Goal: Task Accomplishment & Management: Complete application form

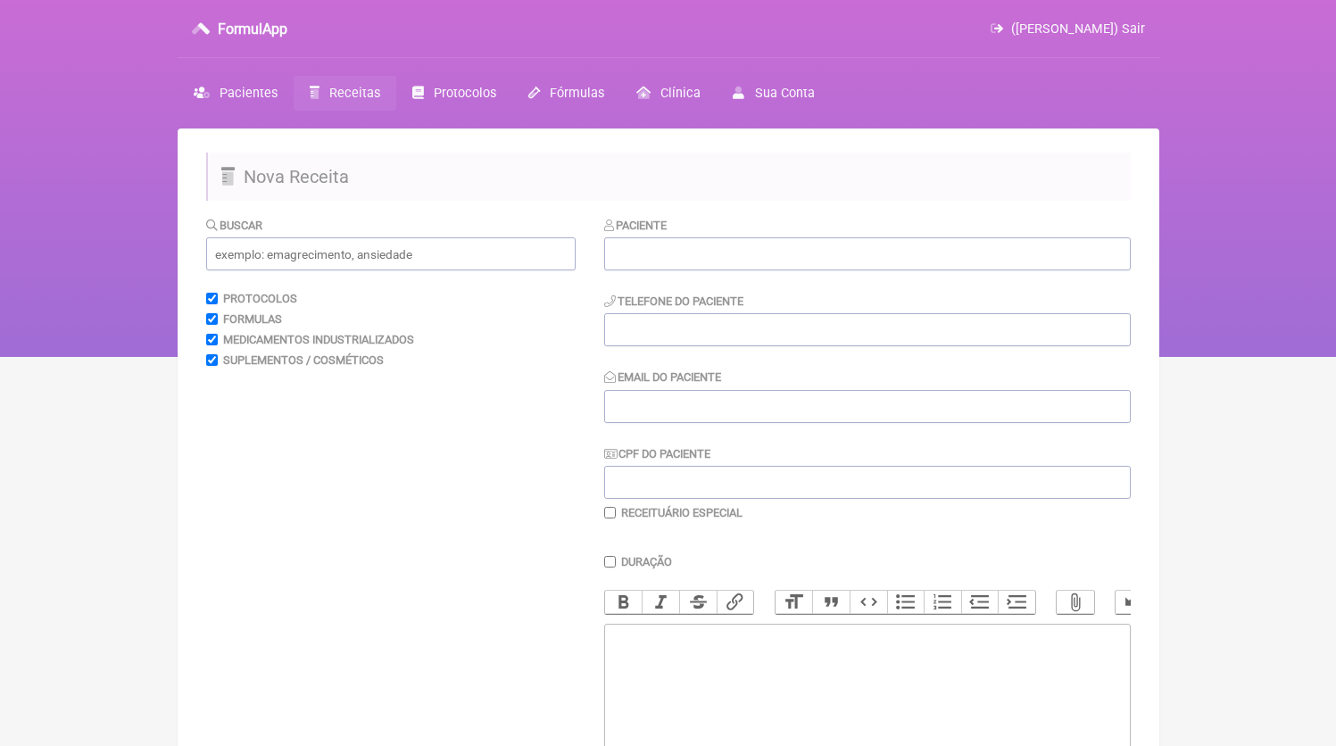
click at [343, 82] on link "Receitas" at bounding box center [345, 93] width 103 height 35
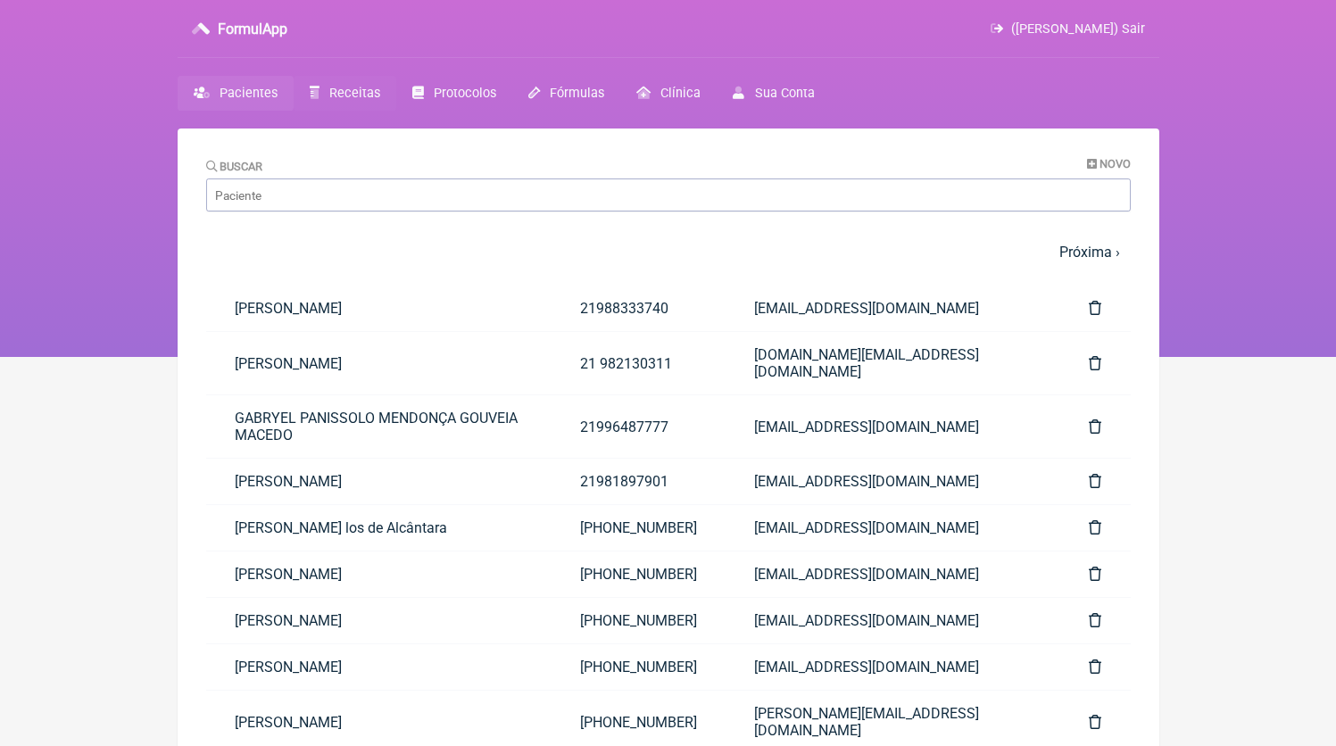
click at [334, 96] on span "Receitas" at bounding box center [354, 93] width 51 height 15
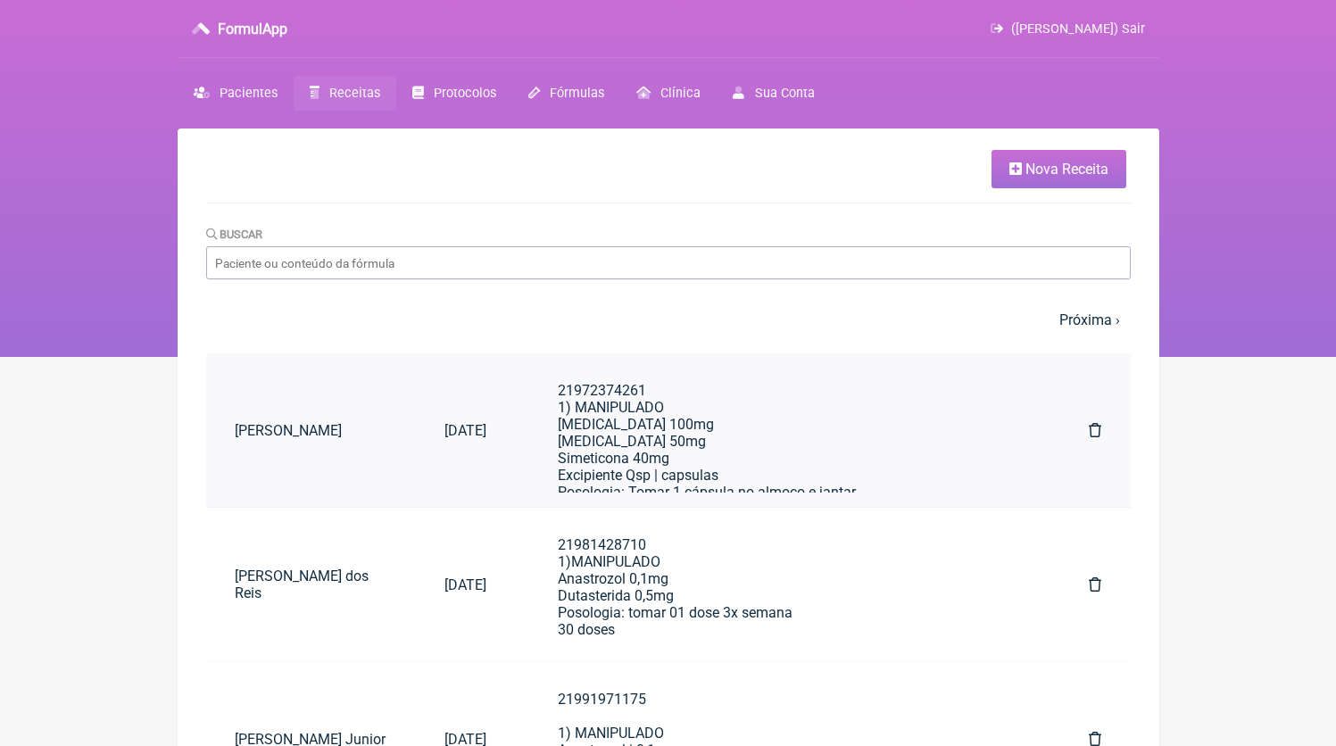
click at [661, 406] on div "21972374261 1) MANIPULADO Orlistat 100mg Acarbose 50mg Simeticona 40mg Excipien…" at bounding box center [788, 534] width 461 height 305
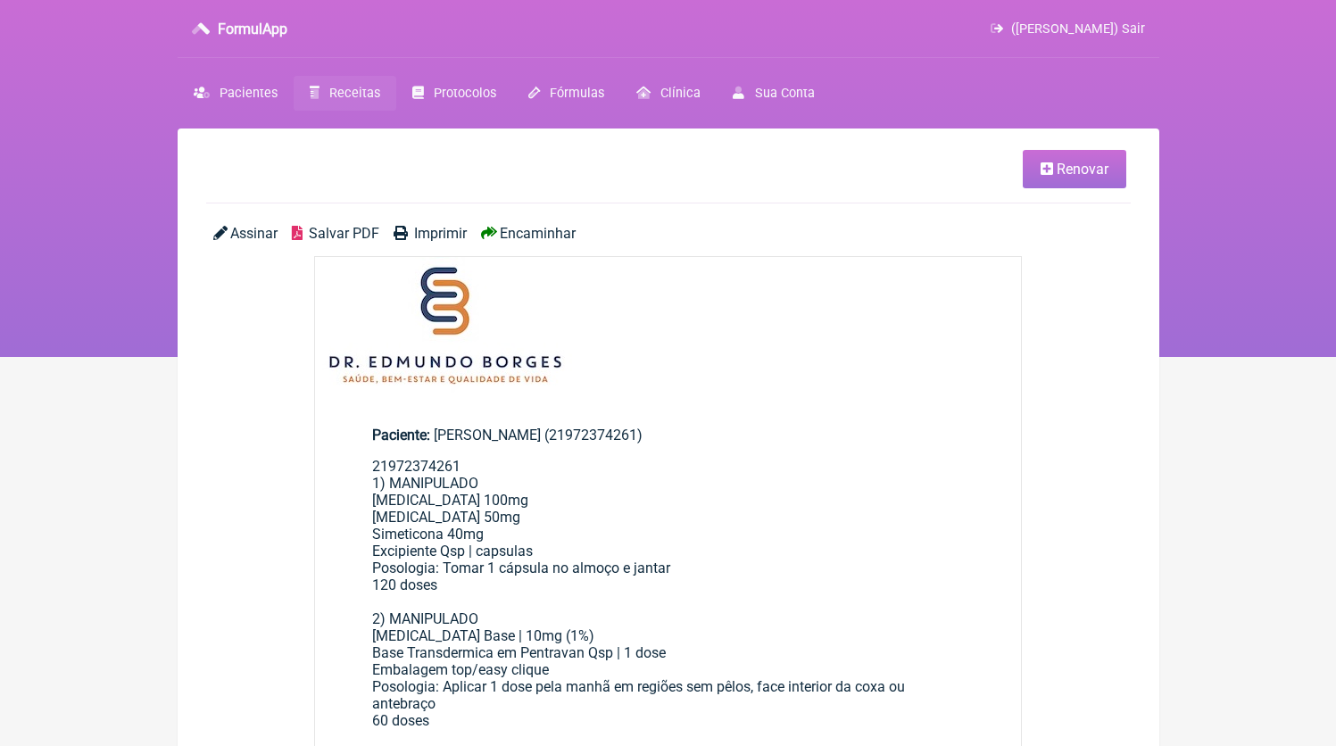
click at [1036, 175] on link "Renovar" at bounding box center [1075, 169] width 104 height 38
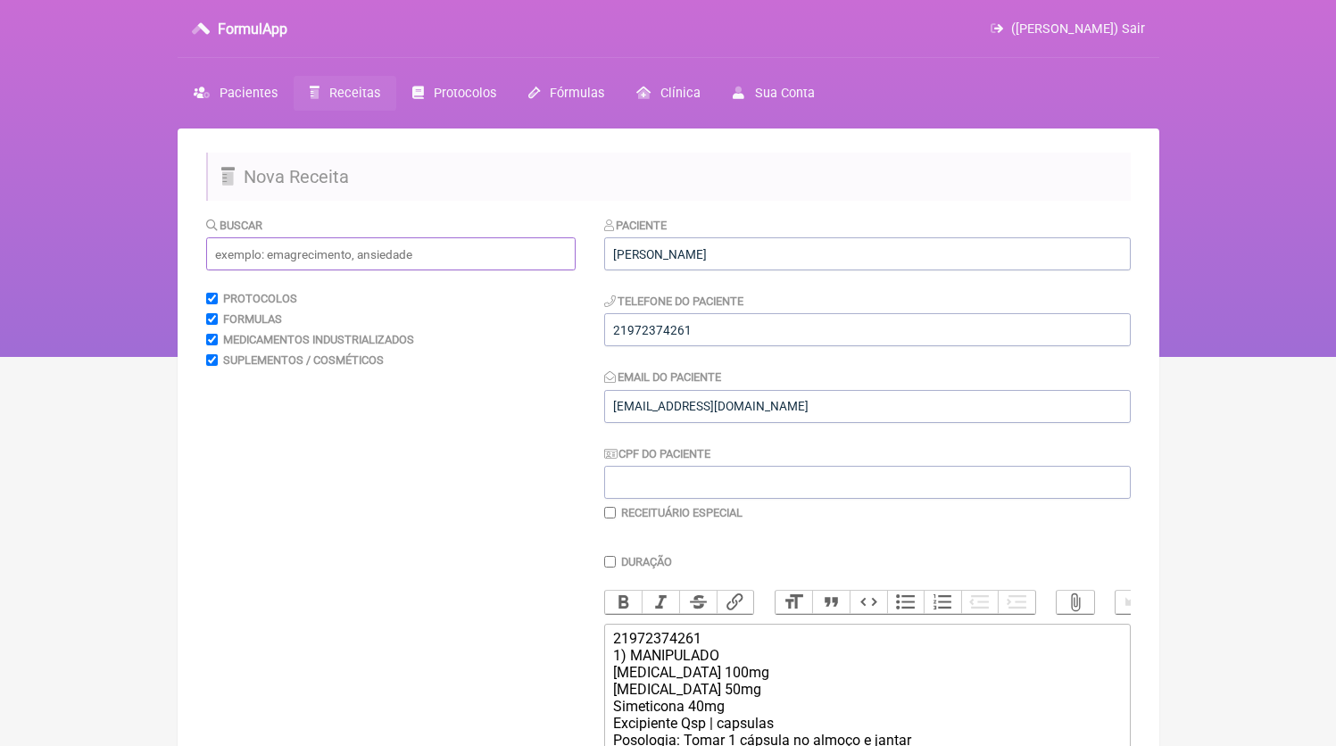
click at [433, 239] on input "text" at bounding box center [391, 253] width 370 height 33
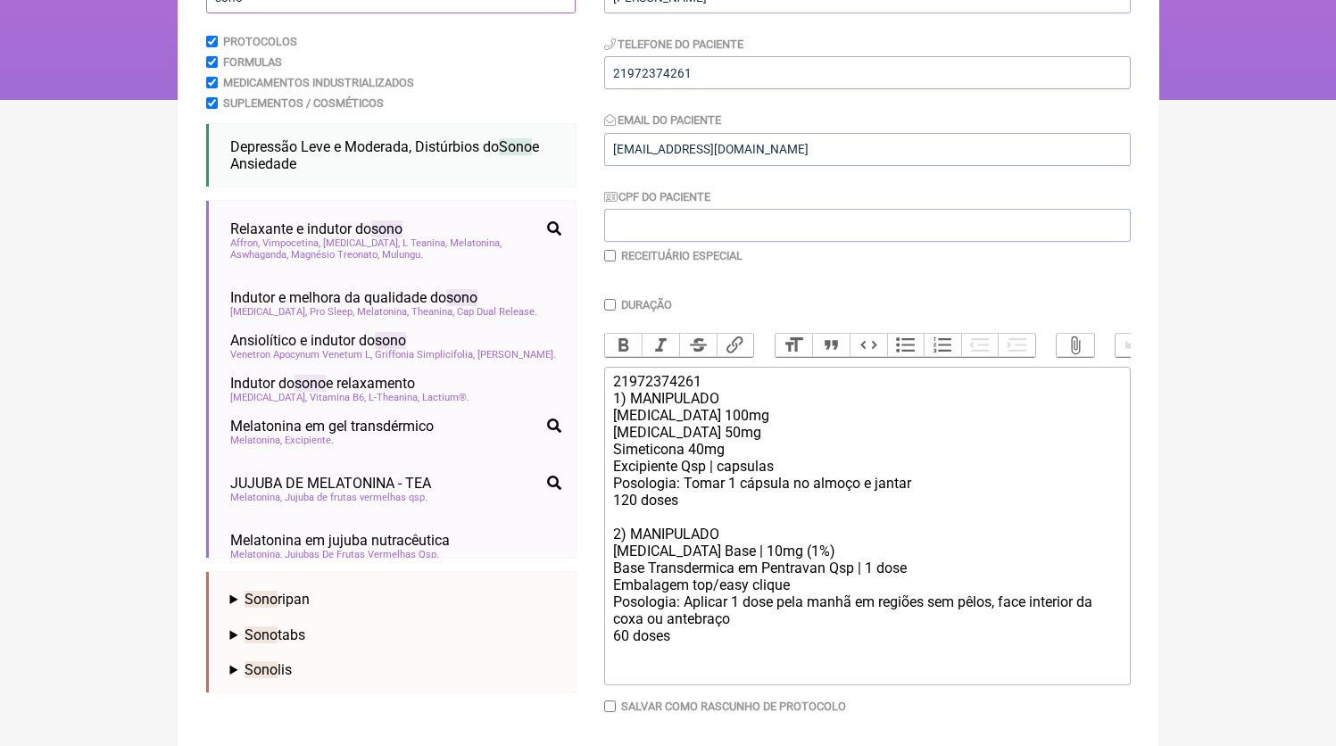
scroll to position [655, 0]
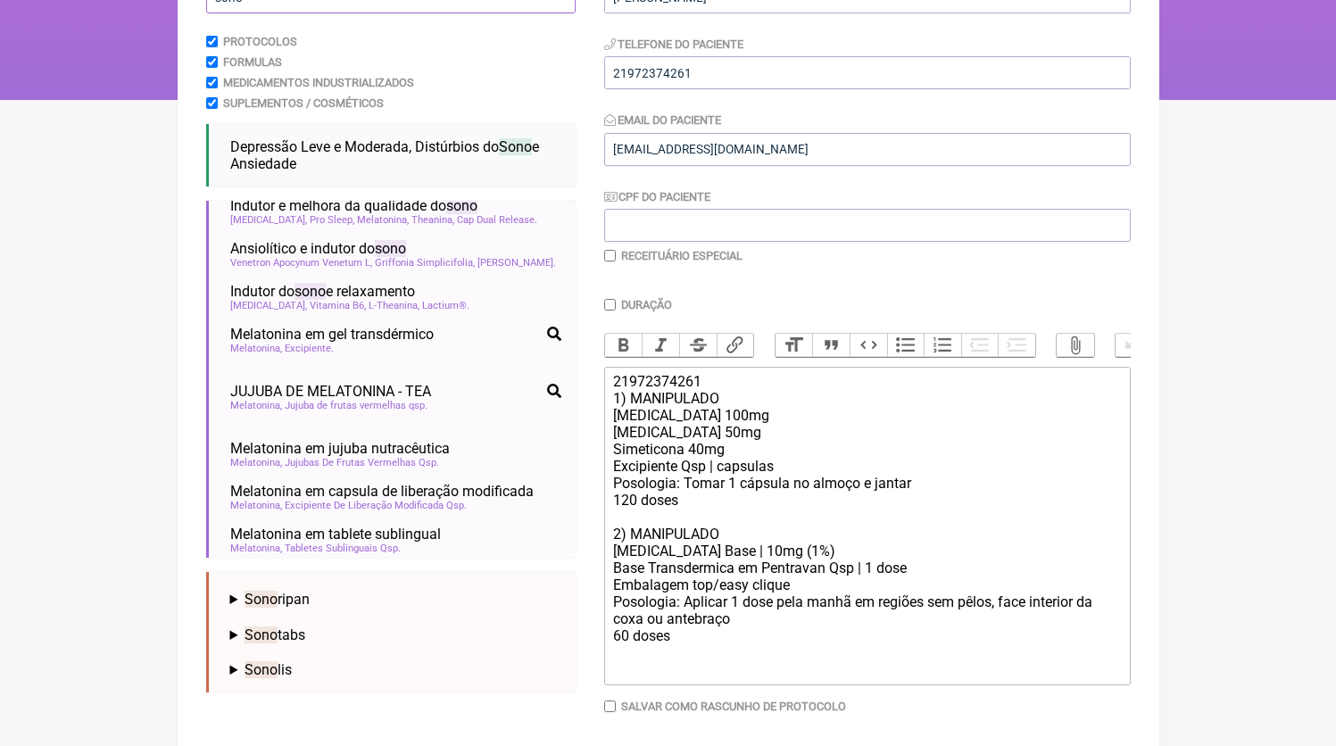
type input "sono"
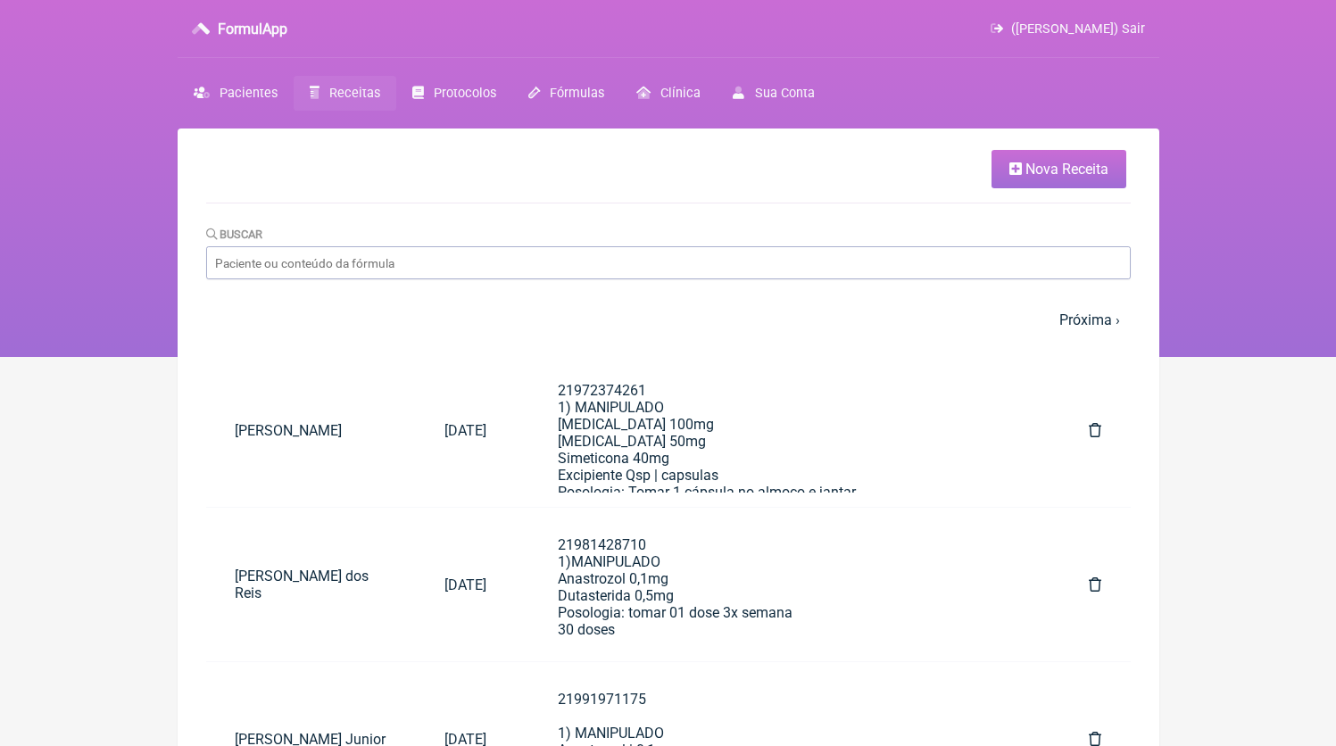
click at [338, 88] on span "Receitas" at bounding box center [354, 93] width 51 height 15
click at [1068, 167] on span "Nova Receita" at bounding box center [1067, 169] width 83 height 17
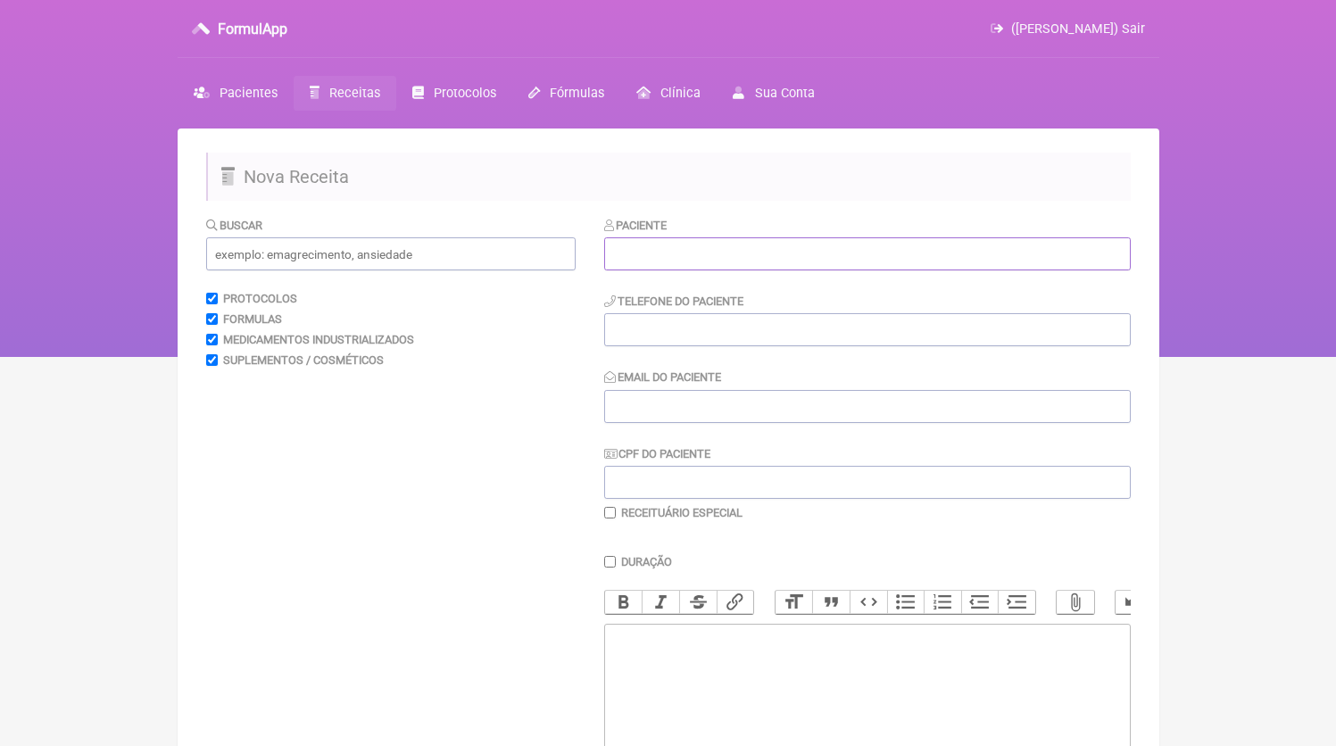
click at [770, 253] on input "text" at bounding box center [867, 253] width 527 height 33
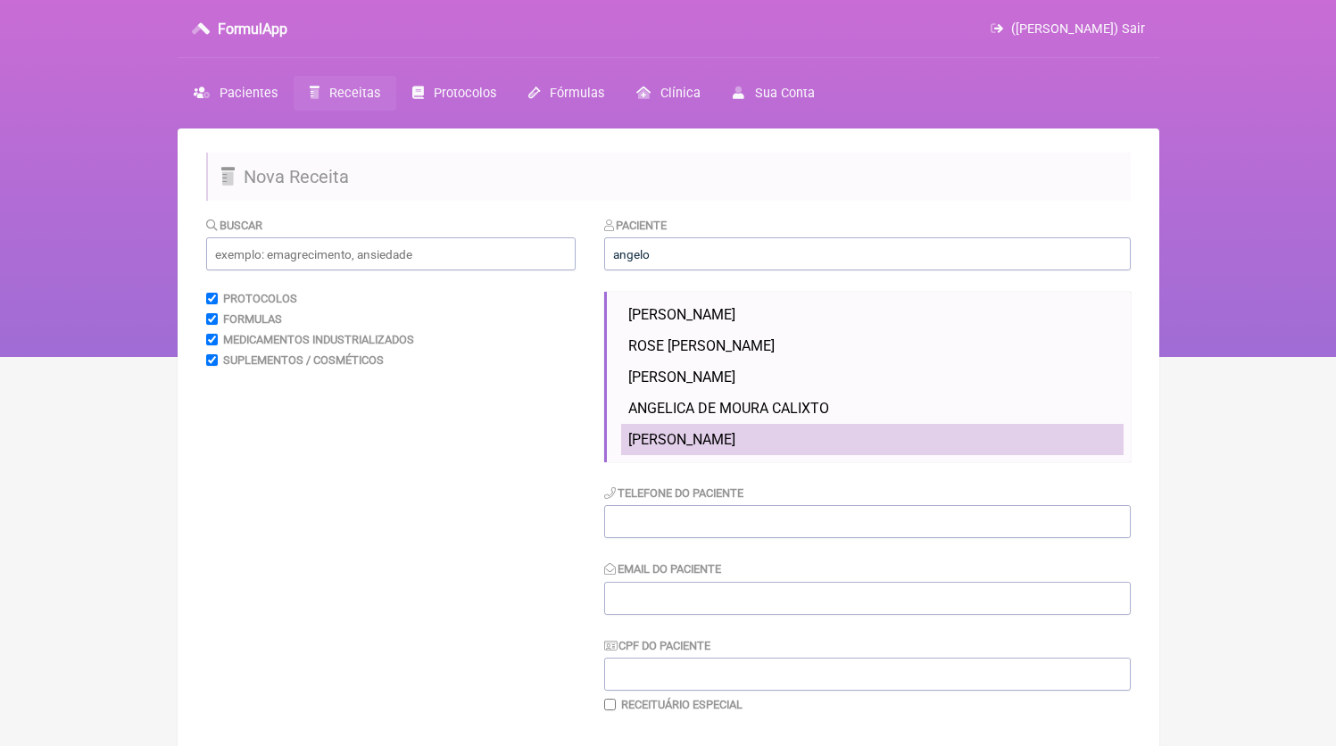
click at [736, 439] on span "ANGELO FIGUEIREDO DIAS" at bounding box center [681, 439] width 107 height 17
type input "ANGELO FIGUEIREDO DIAS"
type input "21994057767"
type input "dr.edmundoborges@gmail.com"
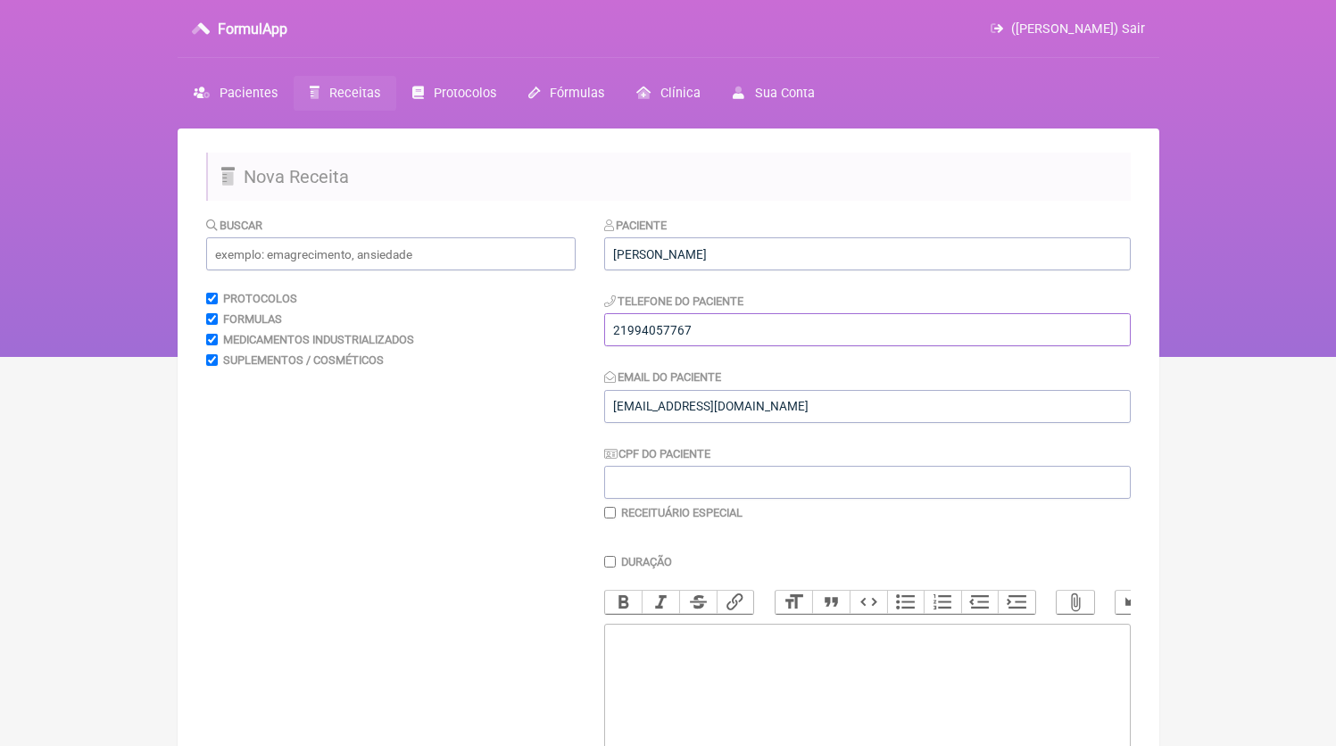
click at [732, 318] on input "21994057767" at bounding box center [867, 329] width 527 height 33
click at [753, 687] on trix-editor at bounding box center [867, 731] width 527 height 214
paste trix-editor "<div>21994057767</div>"
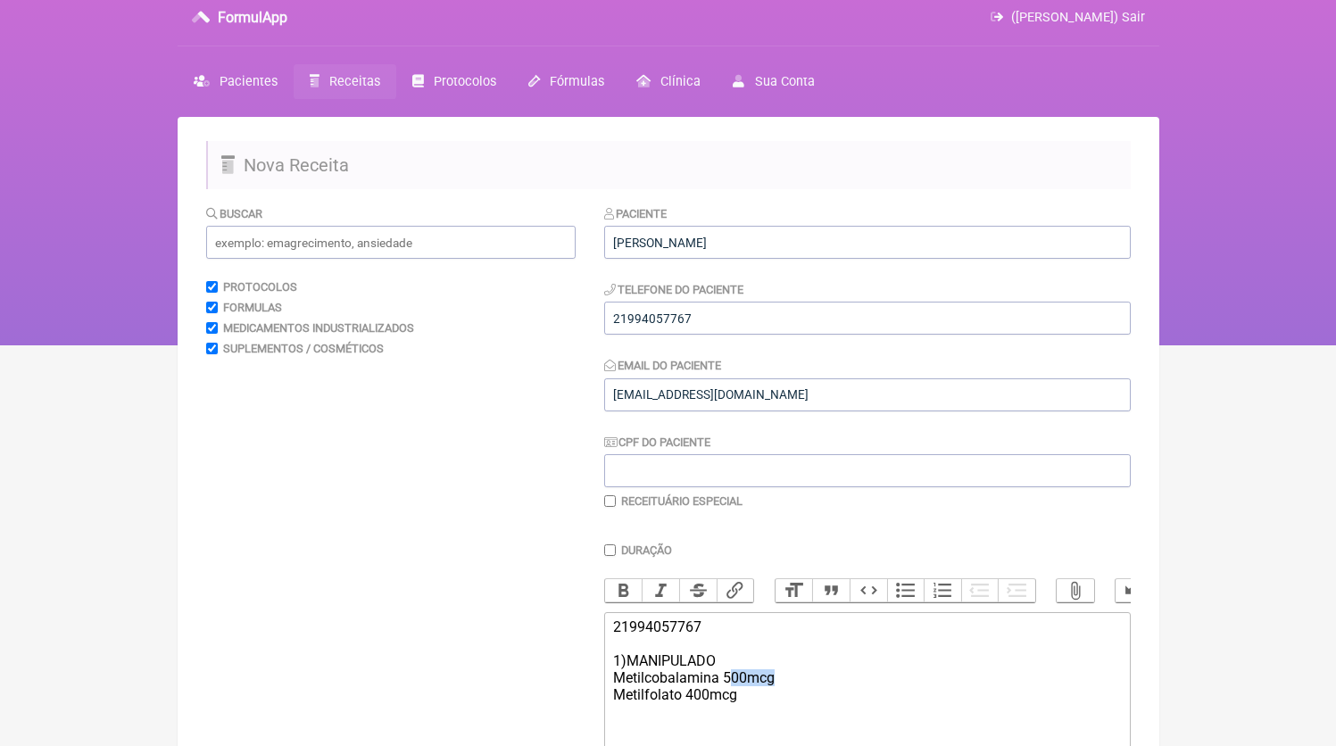
drag, startPoint x: 732, startPoint y: 699, endPoint x: 808, endPoint y: 689, distance: 76.5
click at [808, 689] on div "21994057767 1)MANIPULADO Metilcobalamina 500mcg Metilfolato 400mcg" at bounding box center [866, 661] width 507 height 85
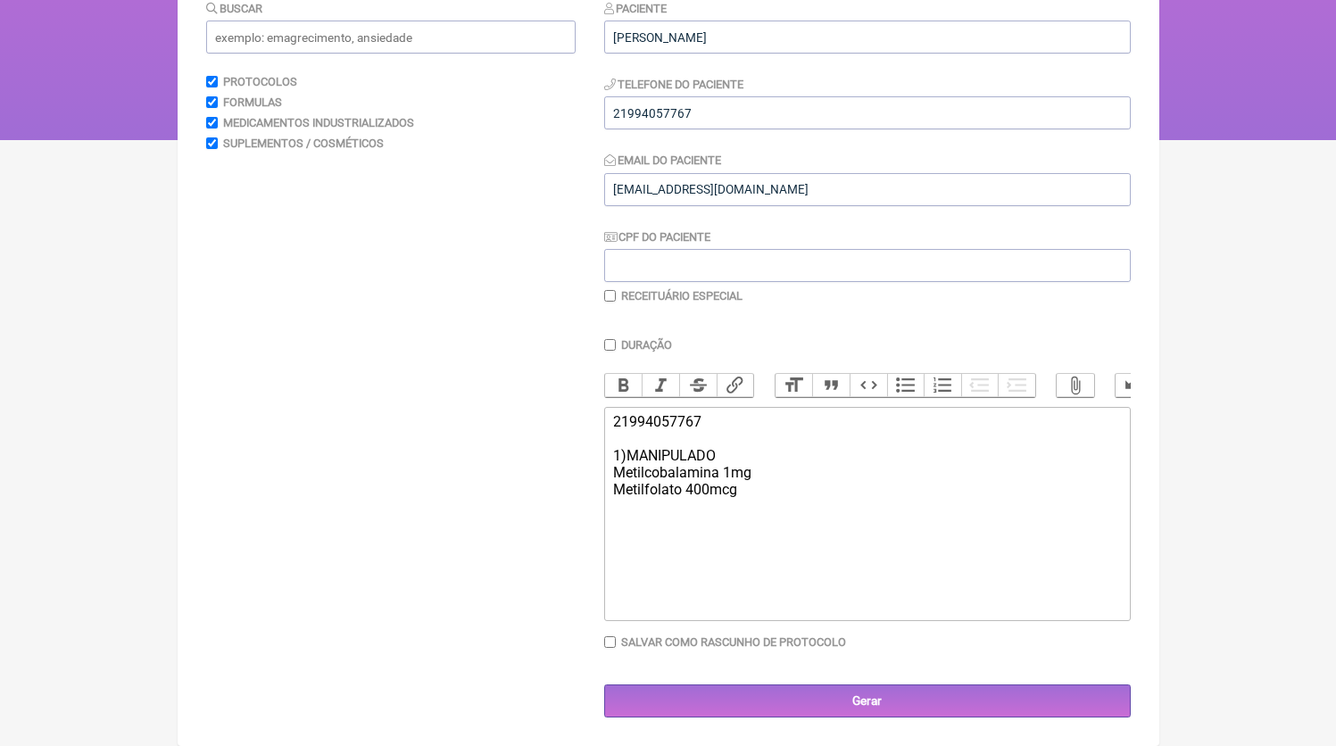
click at [699, 497] on div "21994057767 1)MANIPULADO Metilcobalamina 1mg Metilfolato 400mcg" at bounding box center [866, 455] width 507 height 85
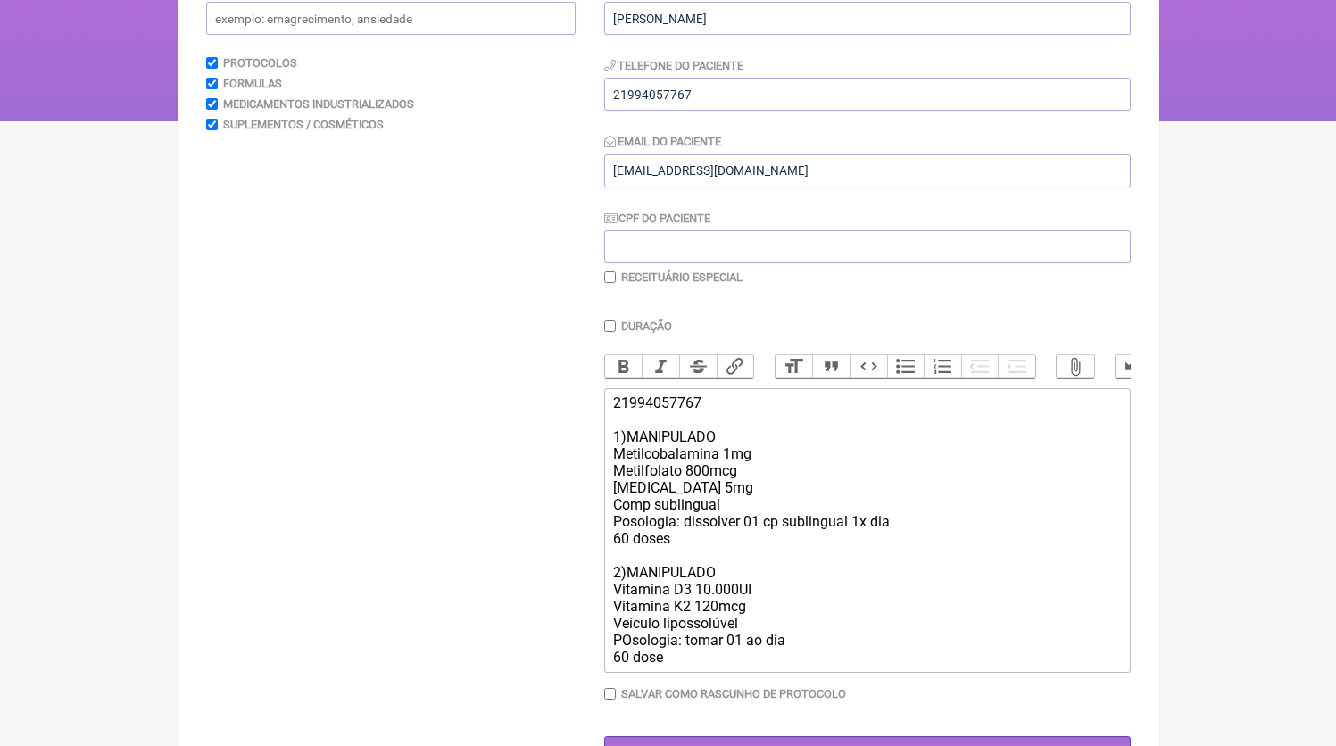
type trix-editor "<div>21994057767<br><br>1)MANIPULADO<br>Metilcobalamina 1mg<br>Metilfolato 800m…"
